Goal: Transaction & Acquisition: Book appointment/travel/reservation

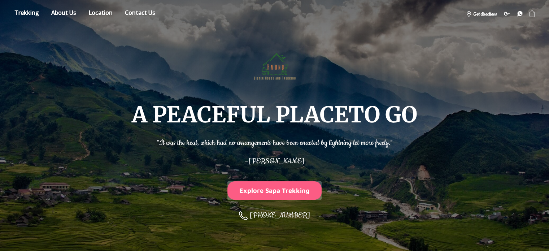
click at [249, 193] on button "Explore Sapa Trekking" at bounding box center [274, 190] width 95 height 18
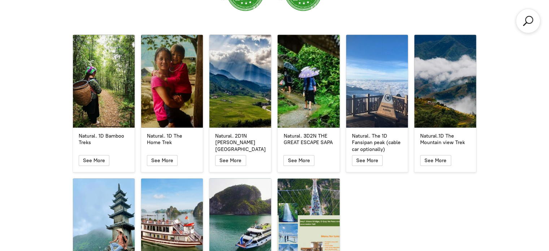
scroll to position [1246, 0]
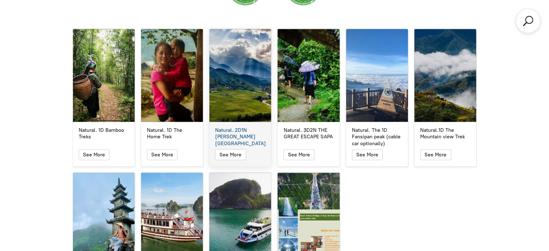
click at [241, 72] on div "Natural. 2D1N [PERSON_NAME][GEOGRAPHIC_DATA]" at bounding box center [240, 75] width 62 height 93
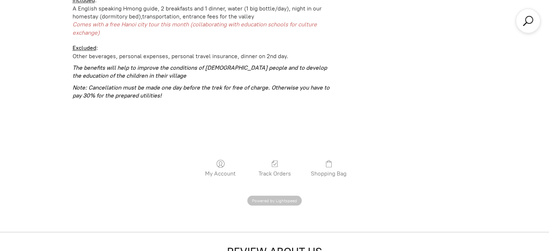
scroll to position [251, 0]
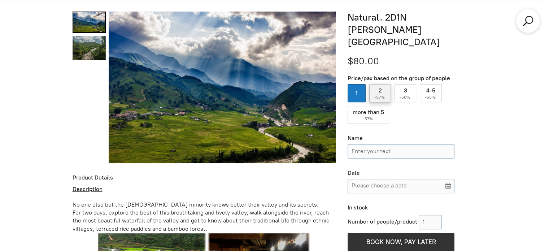
click at [382, 84] on label "2 ( -37% )" at bounding box center [380, 93] width 22 height 18
click at [382, 84] on input "2 ( -37% )" at bounding box center [380, 93] width 22 height 18
radio input "true"
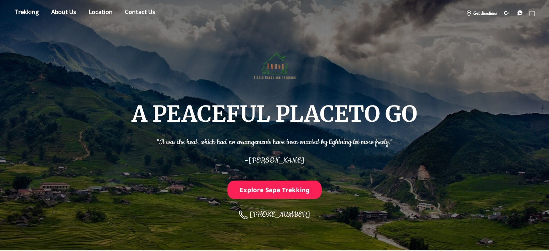
scroll to position [0, 0]
